Goal: Navigation & Orientation: Find specific page/section

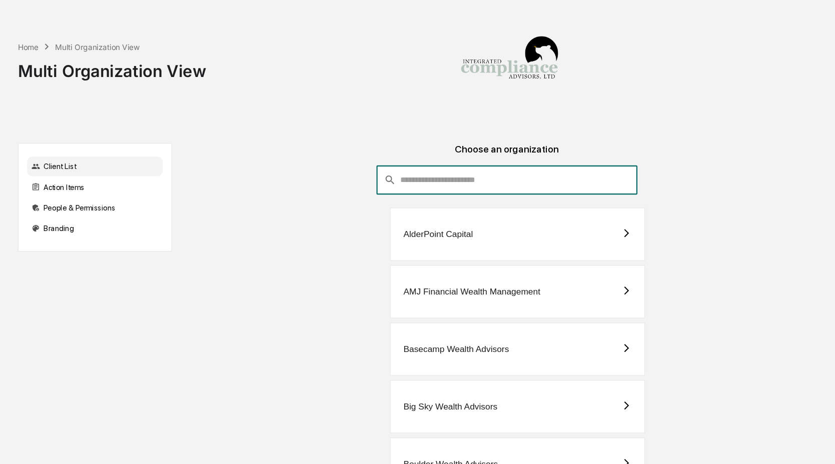
click at [426, 153] on input "consultant-dashboard__filter-organizations-search-bar" at bounding box center [502, 166] width 219 height 27
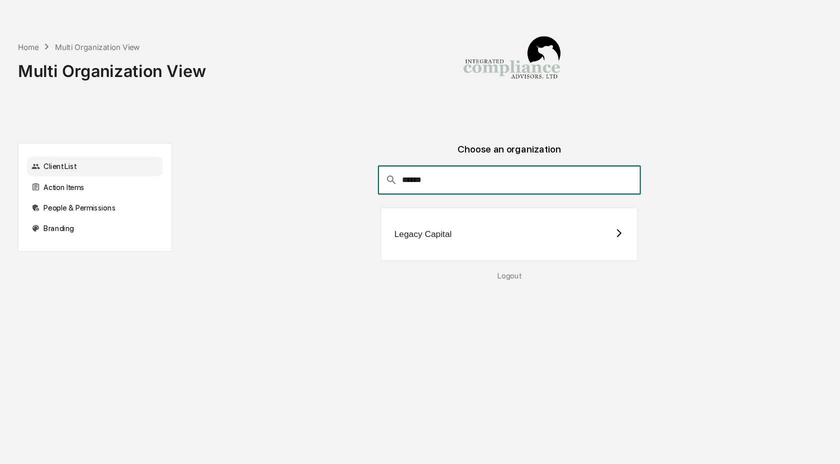
type input "******"
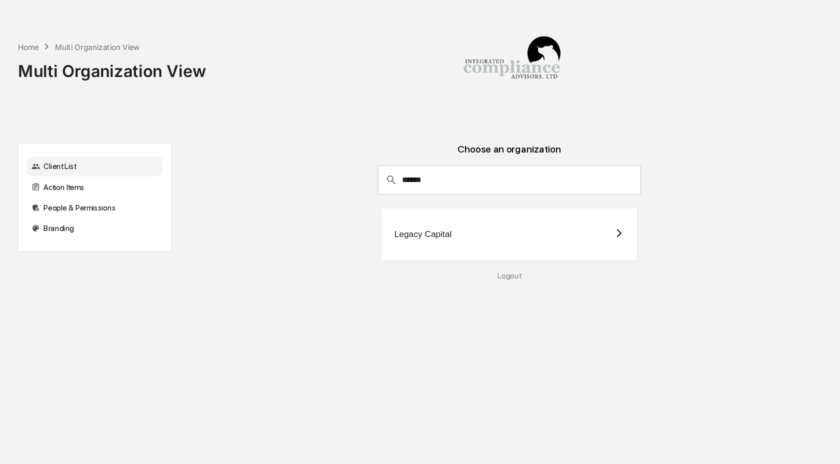
click at [430, 219] on div "Legacy Capital" at bounding box center [413, 216] width 53 height 9
